Goal: Information Seeking & Learning: Check status

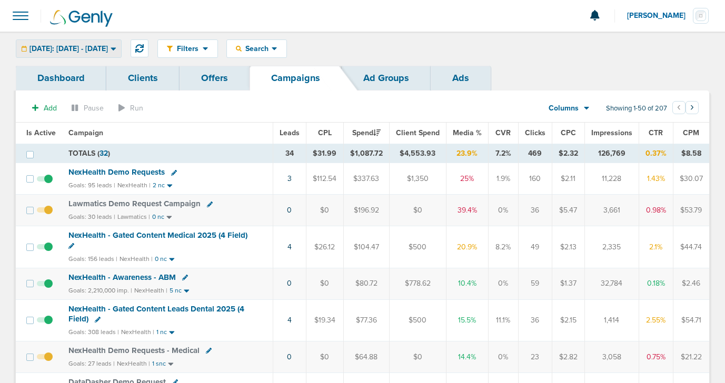
click at [70, 52] on span "[DATE]: [DATE] - [DATE]" at bounding box center [68, 48] width 78 height 7
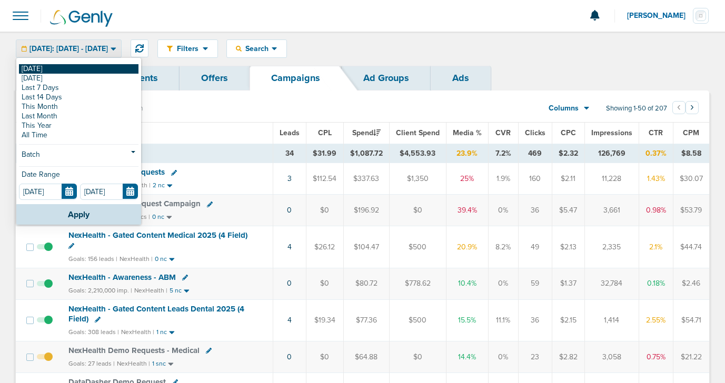
click at [72, 70] on link "[DATE]" at bounding box center [79, 68] width 120 height 9
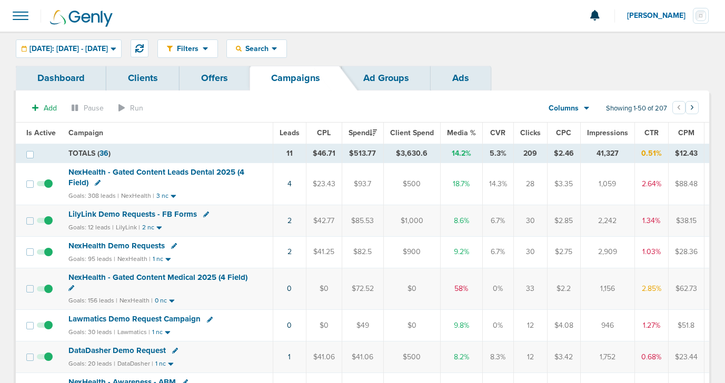
click at [290, 221] on td "2" at bounding box center [289, 221] width 33 height 32
click at [287, 221] on link "2" at bounding box center [289, 220] width 4 height 9
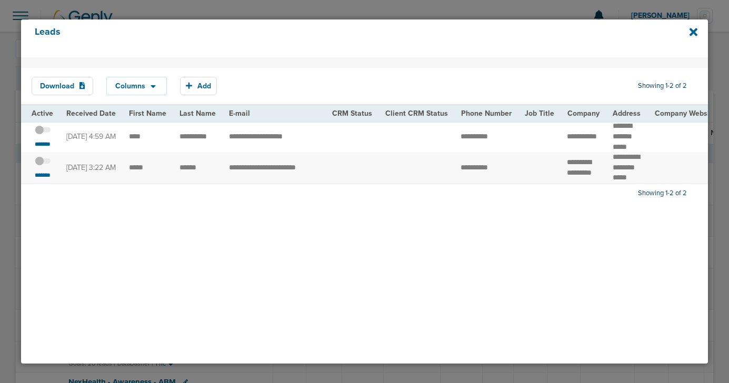
click at [47, 135] on span at bounding box center [43, 135] width 16 height 0
click at [43, 132] on input "checkbox" at bounding box center [43, 132] width 0 height 0
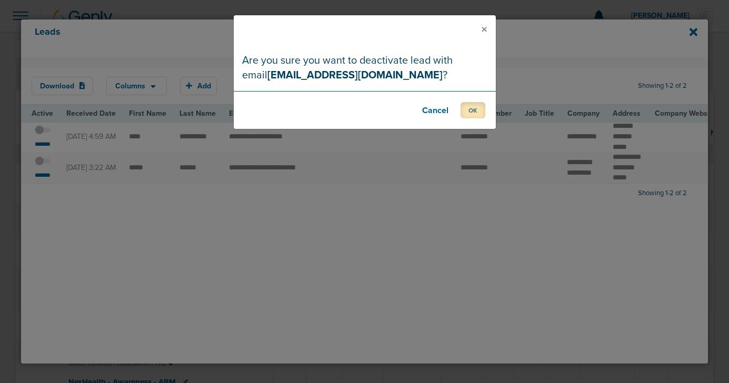
click at [475, 108] on button "OK" at bounding box center [473, 110] width 25 height 16
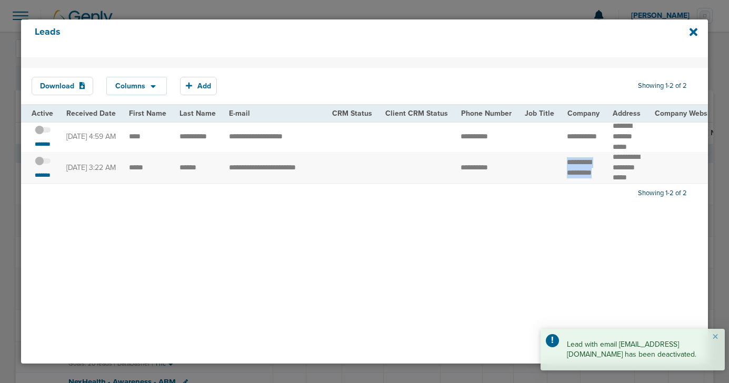
drag, startPoint x: 558, startPoint y: 167, endPoint x: 590, endPoint y: 178, distance: 33.5
click at [590, 178] on td "**********" at bounding box center [584, 167] width 46 height 31
copy tr "**********"
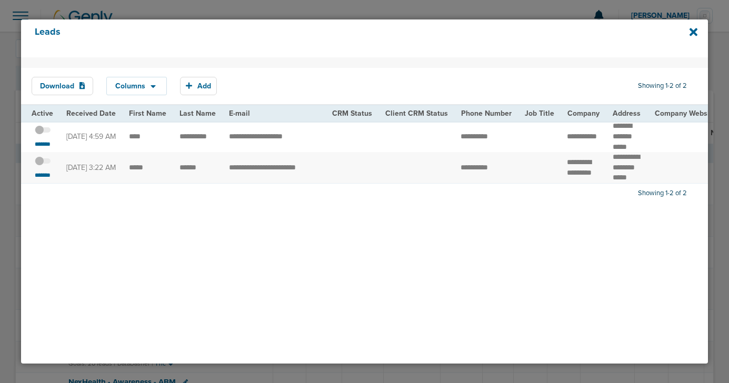
click at [44, 166] on span at bounding box center [43, 166] width 16 height 0
click at [43, 163] on input "checkbox" at bounding box center [43, 163] width 0 height 0
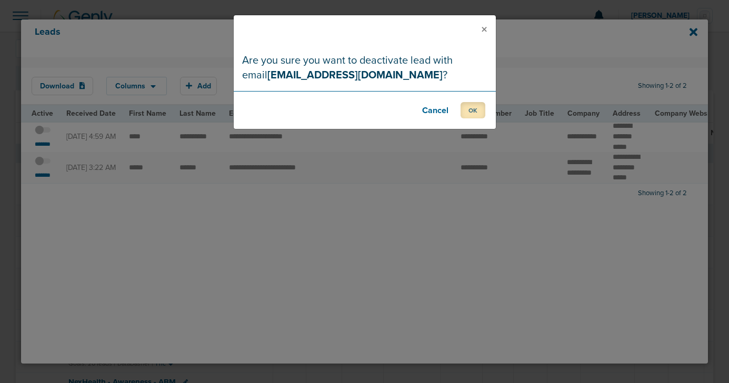
click at [467, 115] on button "OK" at bounding box center [473, 110] width 25 height 16
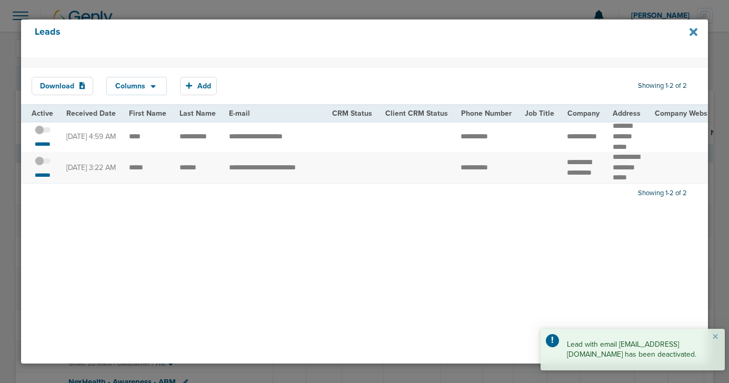
click at [692, 36] on icon at bounding box center [694, 32] width 8 height 12
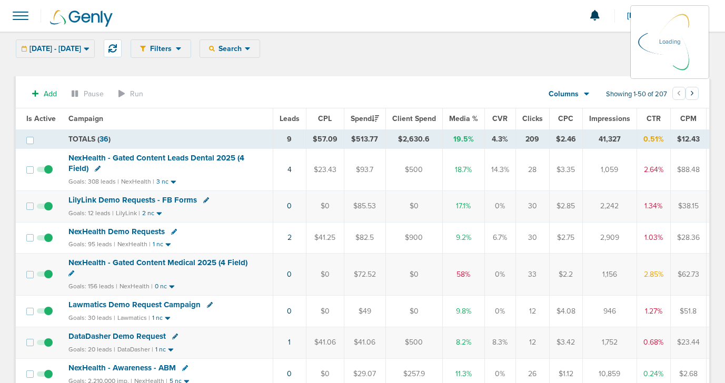
click at [48, 205] on span at bounding box center [45, 206] width 16 height 9
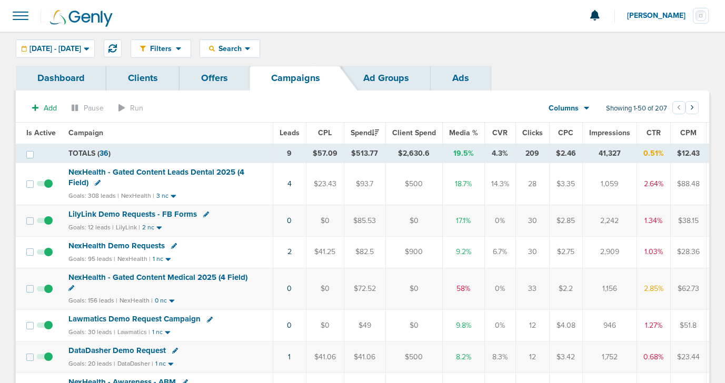
click at [102, 211] on span "LilyLink Demo Requests - FB Forms" at bounding box center [132, 214] width 128 height 9
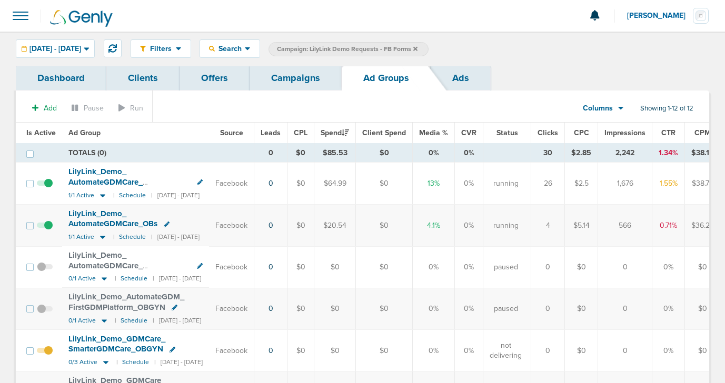
click at [47, 231] on span at bounding box center [45, 231] width 16 height 0
click at [45, 228] on input "checkbox" at bounding box center [45, 228] width 0 height 0
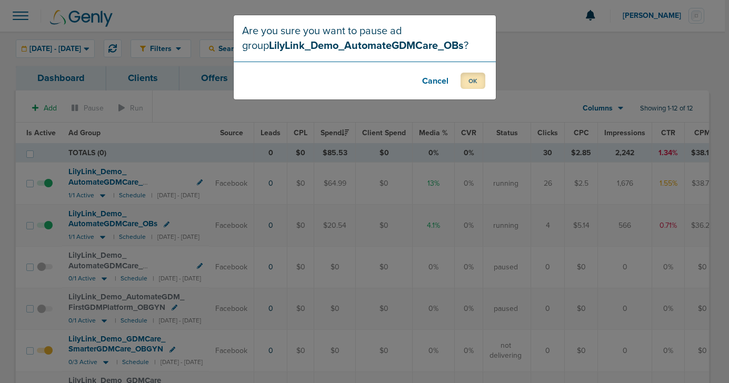
click at [469, 83] on button "OK" at bounding box center [473, 81] width 25 height 16
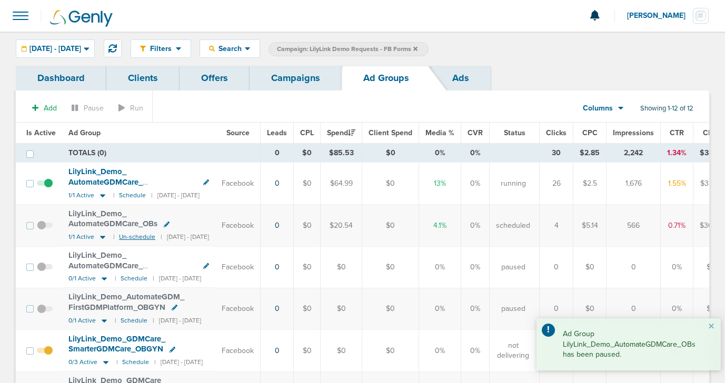
click at [125, 237] on small "Un-schedule" at bounding box center [137, 237] width 36 height 8
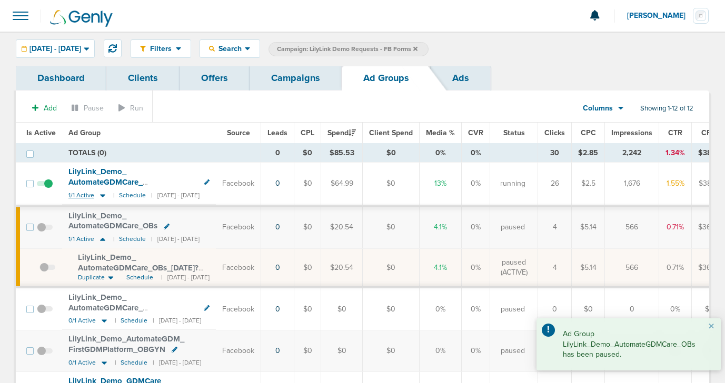
click at [101, 196] on icon at bounding box center [102, 195] width 5 height 3
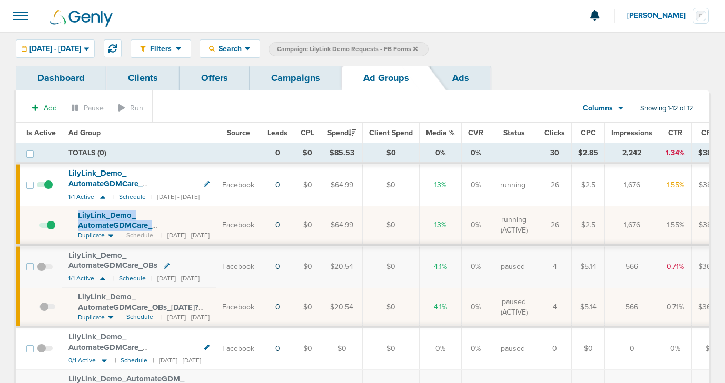
drag, startPoint x: 75, startPoint y: 212, endPoint x: 210, endPoint y: 220, distance: 135.5
click at [210, 220] on td "LilyLink_ Demo_ AutomateGDMCare_ WithoutMoreWork_ OBs_ 10.06.25?id=190&cmp_ id=…" at bounding box center [139, 225] width 154 height 39
copy span "LilyLink_ Demo_ AutomateGDMCare_"
click at [122, 215] on span "LilyLink_ Demo_ AutomateGDMCare_ WithoutMoreWork_ OBs_ 10.06.25?id=190&cmp_ id=…" at bounding box center [136, 231] width 116 height 41
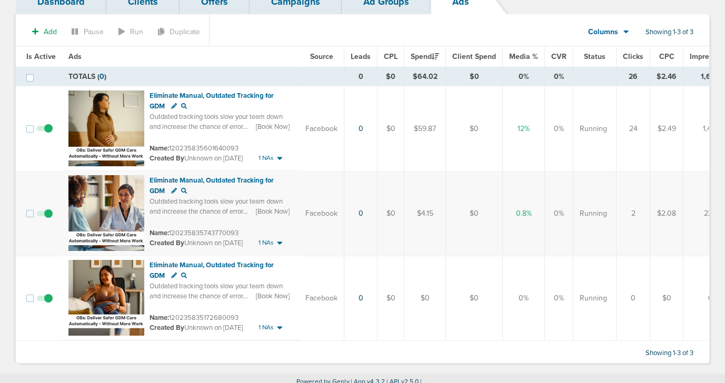
click at [48, 219] on span at bounding box center [45, 219] width 16 height 0
click at [45, 216] on input "checkbox" at bounding box center [45, 216] width 0 height 0
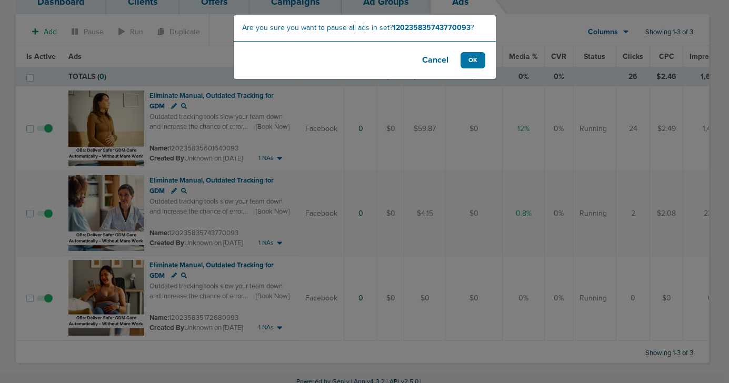
click at [438, 59] on button "Cancel" at bounding box center [435, 60] width 42 height 16
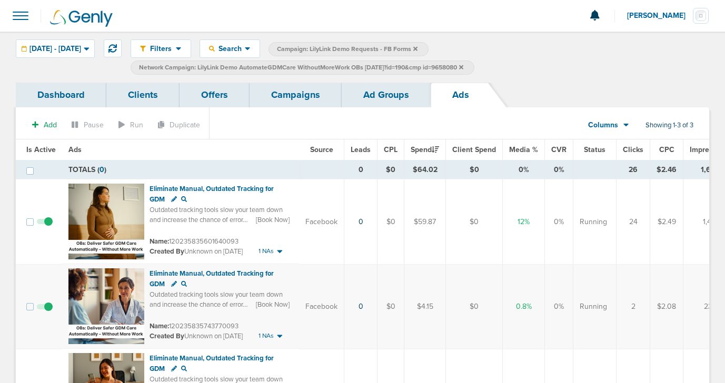
click at [289, 101] on link "Campaigns" at bounding box center [296, 95] width 92 height 25
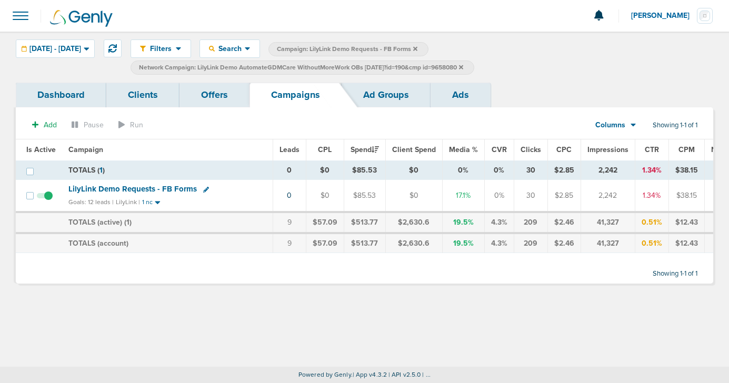
click at [474, 65] on label "Network Campaign: LilyLink Demo AutomateGDMCare WithoutMoreWork OBs 10.06.25?id…" at bounding box center [303, 68] width 344 height 14
click at [474, 66] on label "Network Campaign: LilyLink Demo AutomateGDMCare WithoutMoreWork OBs 10.06.25?id…" at bounding box center [303, 68] width 344 height 14
click at [463, 67] on icon at bounding box center [461, 67] width 4 height 4
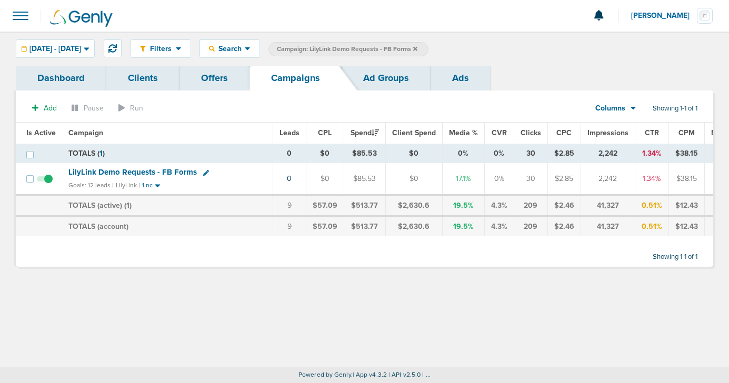
click at [418, 48] on icon at bounding box center [415, 48] width 4 height 4
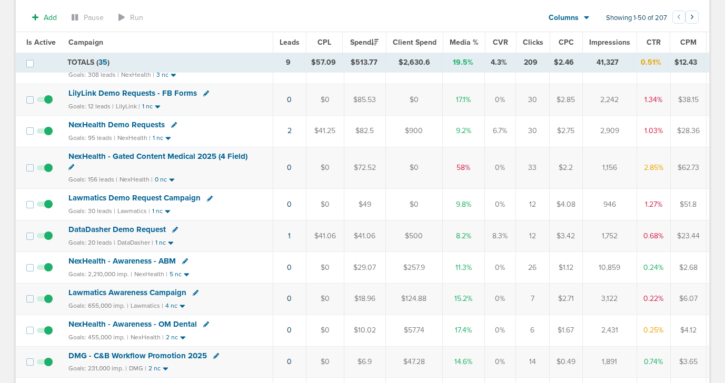
scroll to position [124, 0]
click at [290, 234] on td "1" at bounding box center [289, 236] width 33 height 32
click at [288, 234] on link "1" at bounding box center [289, 235] width 3 height 9
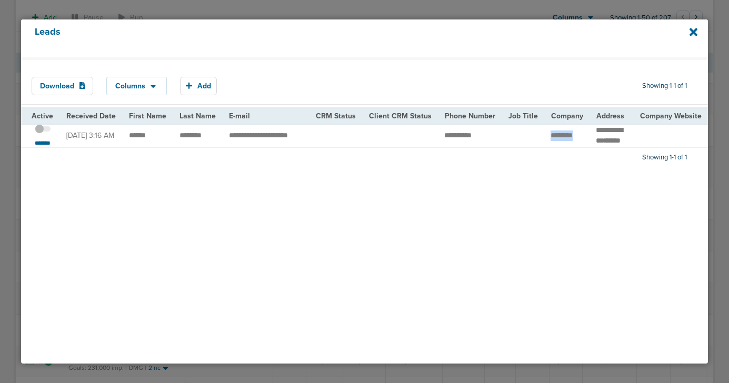
drag, startPoint x: 543, startPoint y: 139, endPoint x: 573, endPoint y: 138, distance: 30.0
click at [574, 138] on td "********" at bounding box center [566, 136] width 45 height 24
click at [45, 147] on small "*******" at bounding box center [43, 143] width 22 height 8
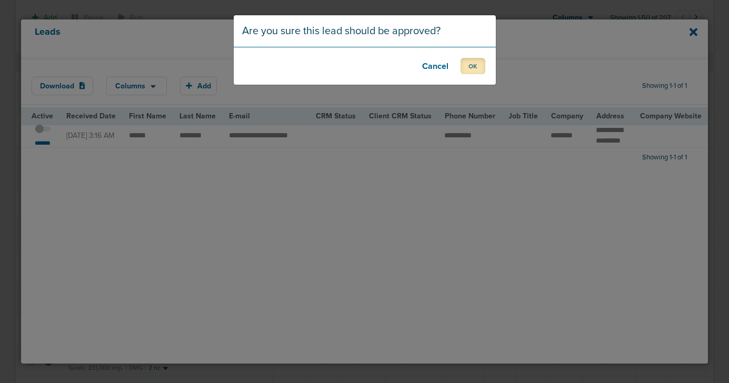
click at [469, 69] on button "OK" at bounding box center [473, 66] width 25 height 16
click at [477, 70] on button "OK" at bounding box center [473, 66] width 25 height 16
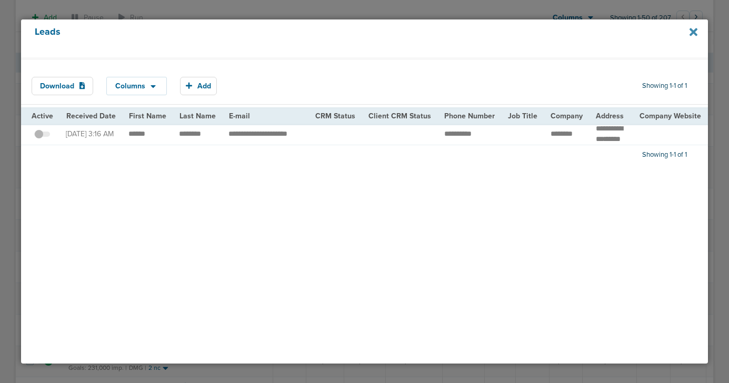
click at [694, 31] on icon at bounding box center [694, 32] width 8 height 8
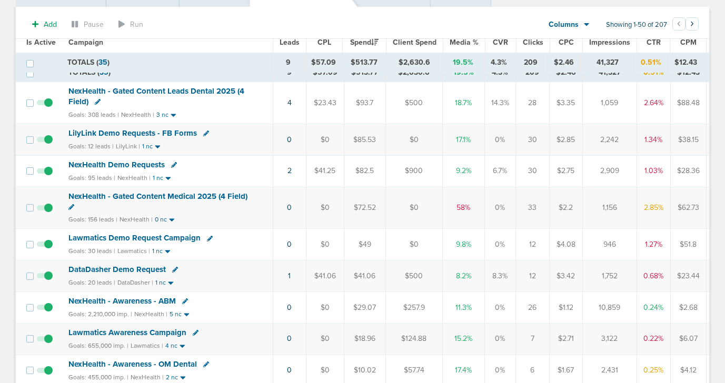
scroll to position [78, 0]
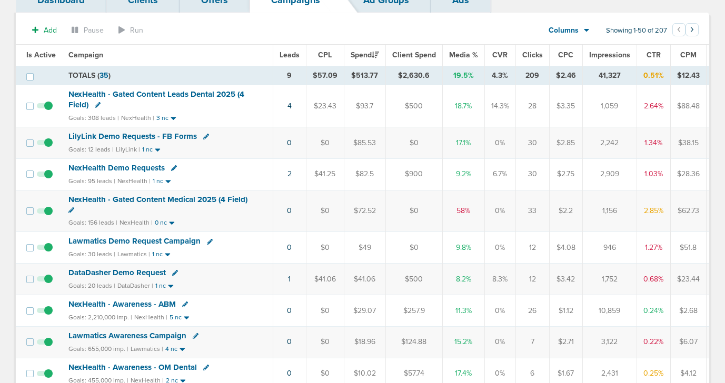
click at [145, 95] on span "NexHealth - Gated Content Leads Dental 2025 (4 Field)" at bounding box center [156, 100] width 176 height 20
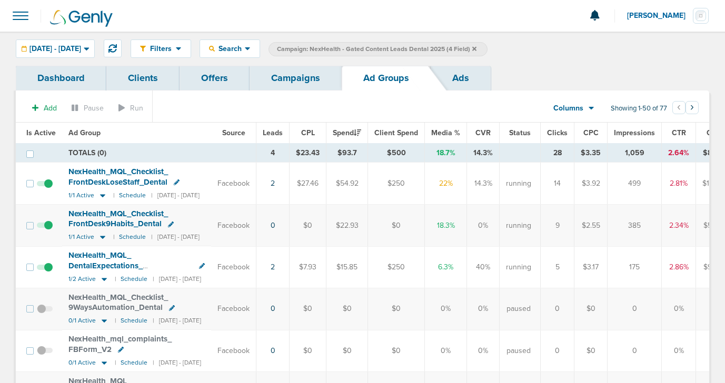
click at [311, 85] on link "Campaigns" at bounding box center [296, 78] width 92 height 25
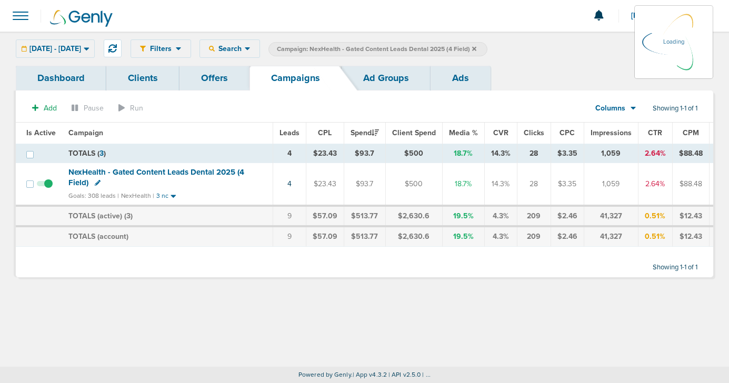
click at [477, 46] on icon at bounding box center [474, 49] width 4 height 6
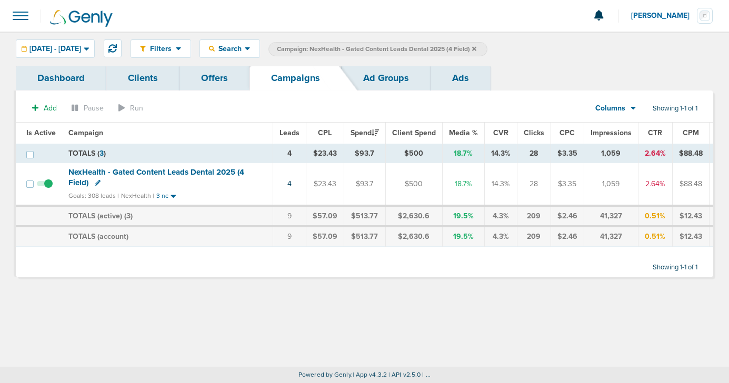
click at [477, 49] on icon at bounding box center [474, 48] width 4 height 4
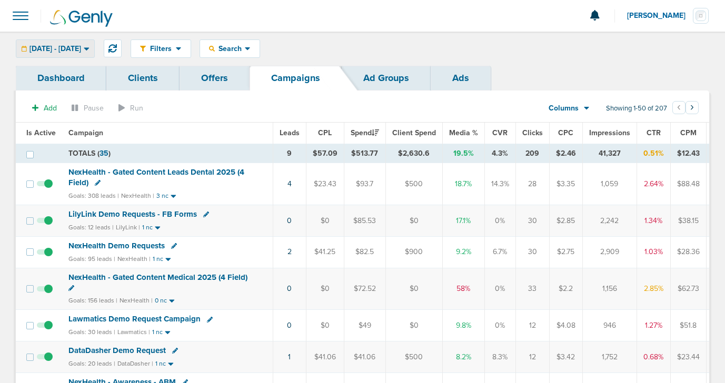
click at [81, 45] on span "10.10.2025 - 10.10.2025" at bounding box center [55, 48] width 52 height 7
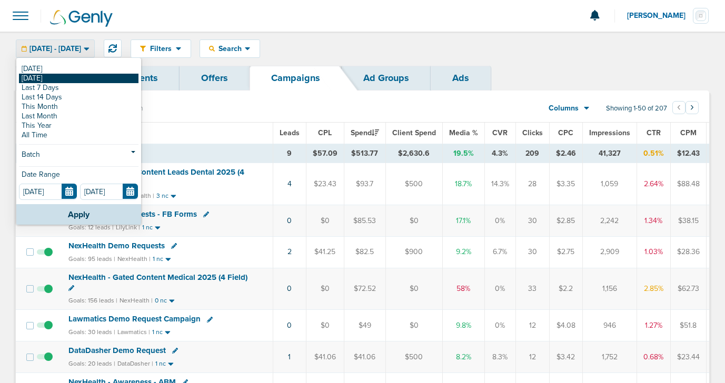
click at [74, 77] on link "[DATE]" at bounding box center [79, 78] width 120 height 9
type input "[DATE]"
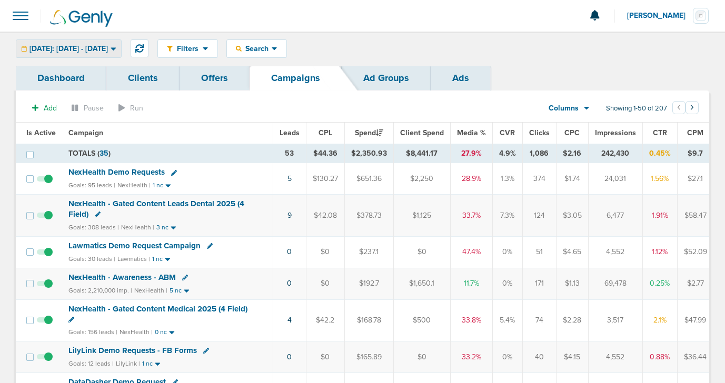
click at [99, 40] on div "Yesterday: 10.09.2025 - 10.09.2025" at bounding box center [68, 48] width 105 height 17
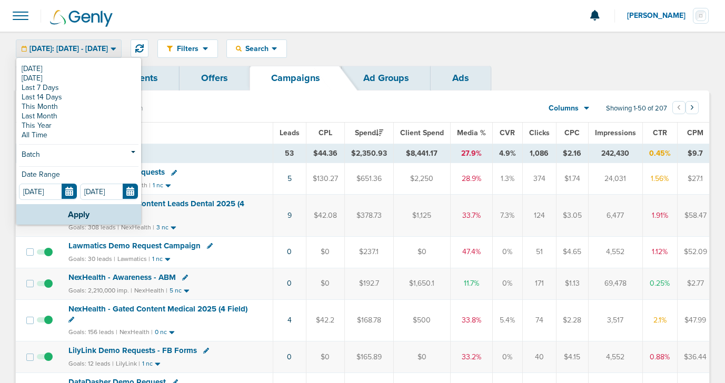
click at [88, 52] on span "Yesterday: 10.09.2025 - 10.09.2025" at bounding box center [68, 48] width 78 height 7
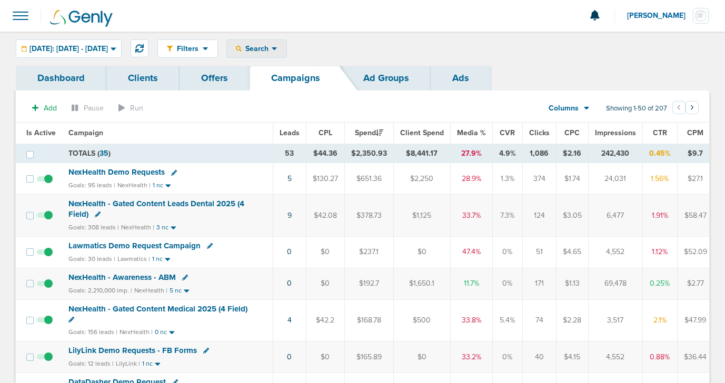
click at [272, 49] on span "Search" at bounding box center [257, 48] width 30 height 9
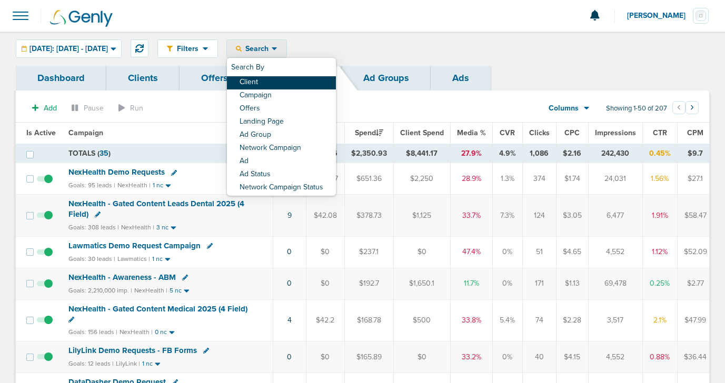
click at [297, 85] on link "Client" at bounding box center [281, 82] width 109 height 13
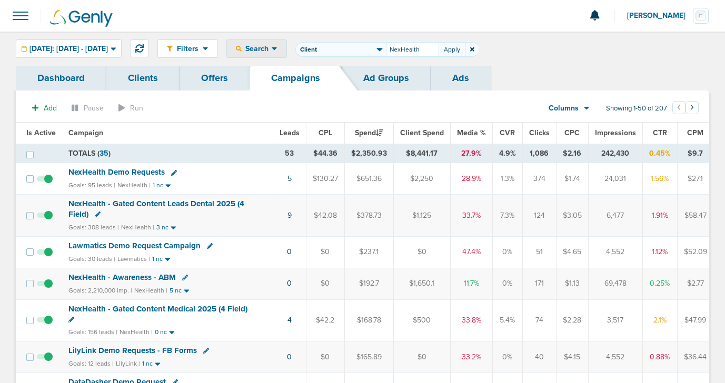
type input "NexHealth"
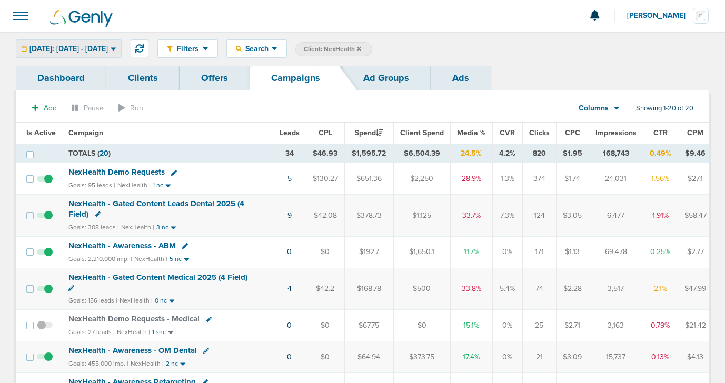
click at [106, 48] on span "Yesterday: 10.09.2025 - 10.09.2025" at bounding box center [68, 48] width 78 height 7
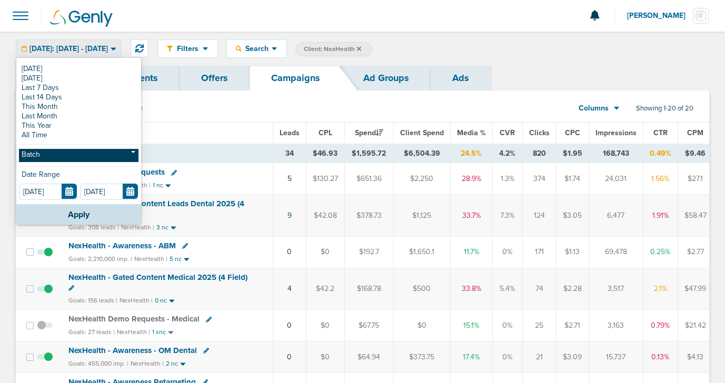
click at [64, 152] on link "Batch" at bounding box center [79, 155] width 120 height 13
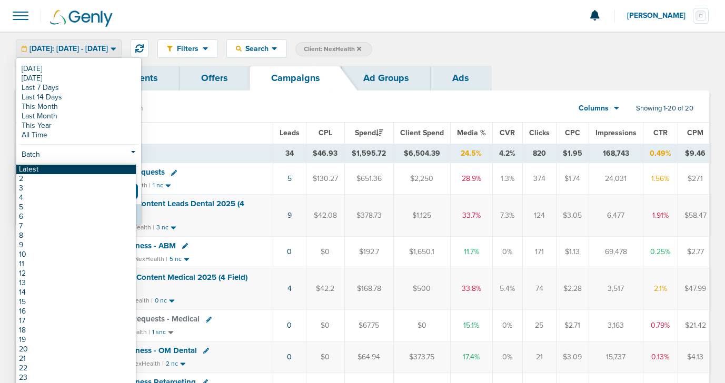
click at [62, 169] on link "Latest" at bounding box center [76, 169] width 120 height 9
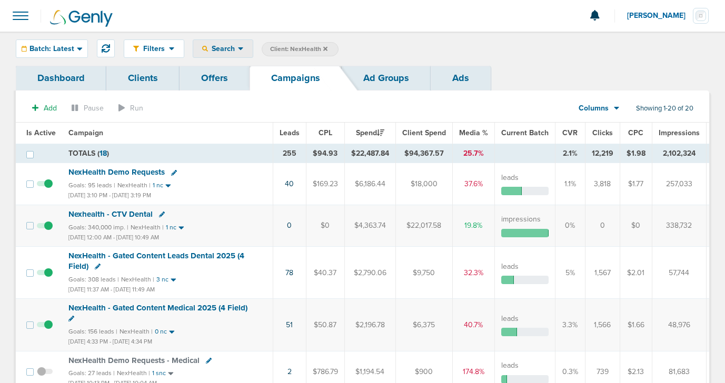
click at [224, 48] on span "Search" at bounding box center [223, 48] width 30 height 9
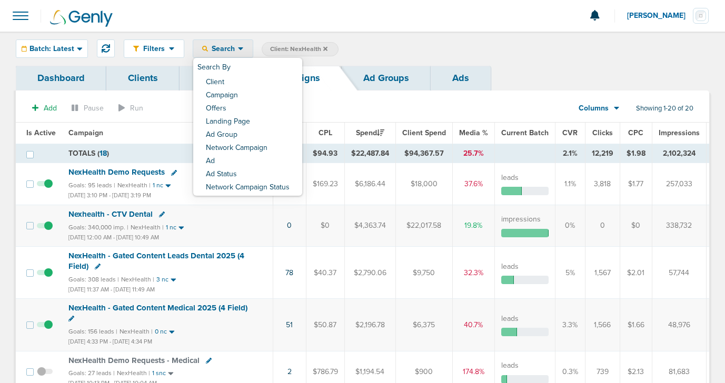
click at [223, 82] on link "Client" at bounding box center [247, 82] width 109 height 13
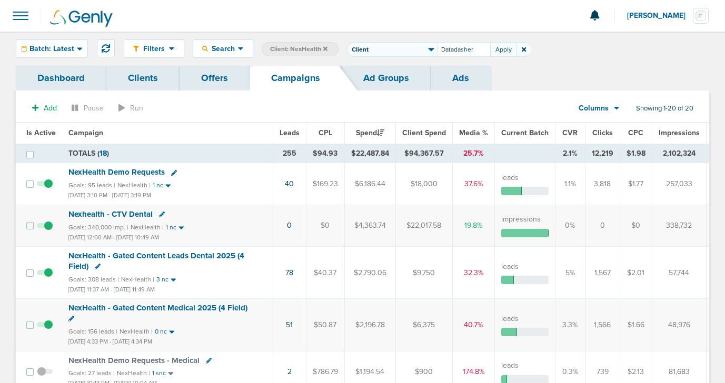
type input "Datadasher"
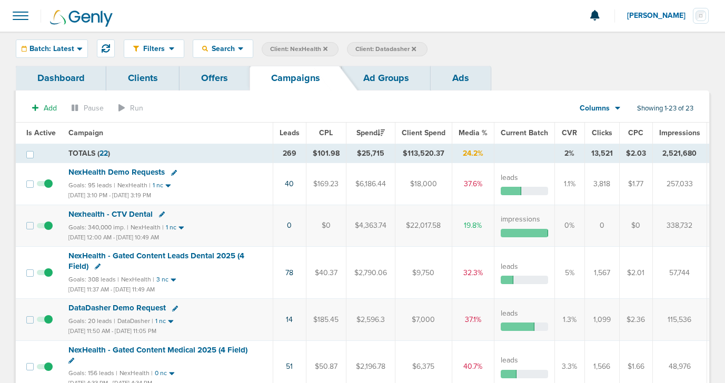
click at [324, 49] on icon at bounding box center [325, 48] width 4 height 4
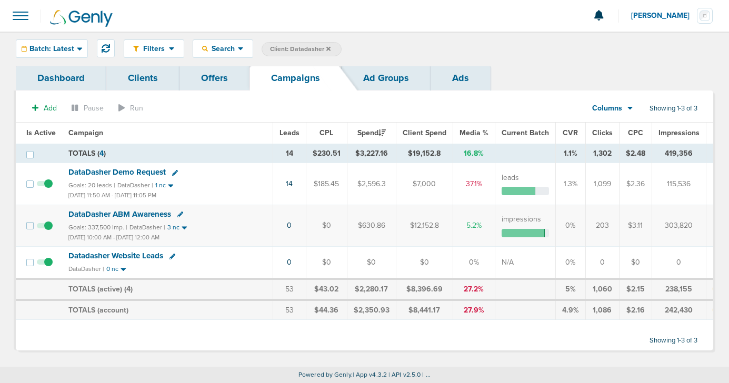
click at [328, 50] on icon at bounding box center [328, 49] width 4 height 6
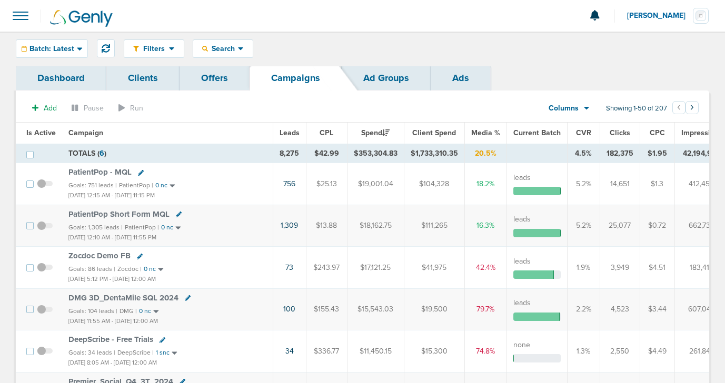
click at [71, 51] on span "Batch: Latest" at bounding box center [51, 48] width 45 height 7
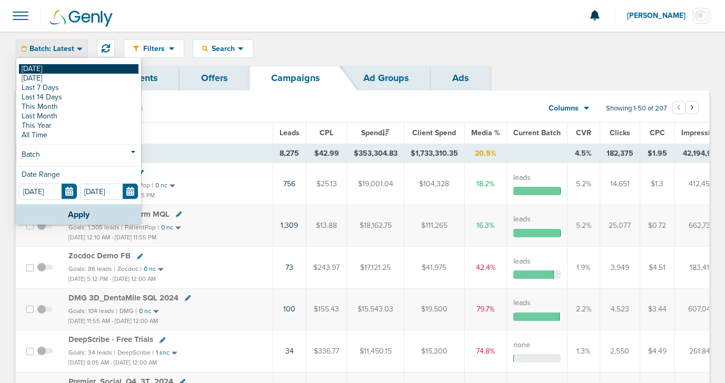
click at [67, 69] on link "[DATE]" at bounding box center [79, 68] width 120 height 9
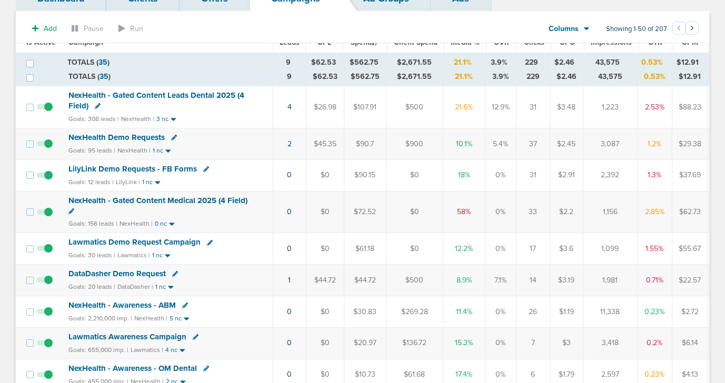
scroll to position [68, 0]
